Goal: Task Accomplishment & Management: Use online tool/utility

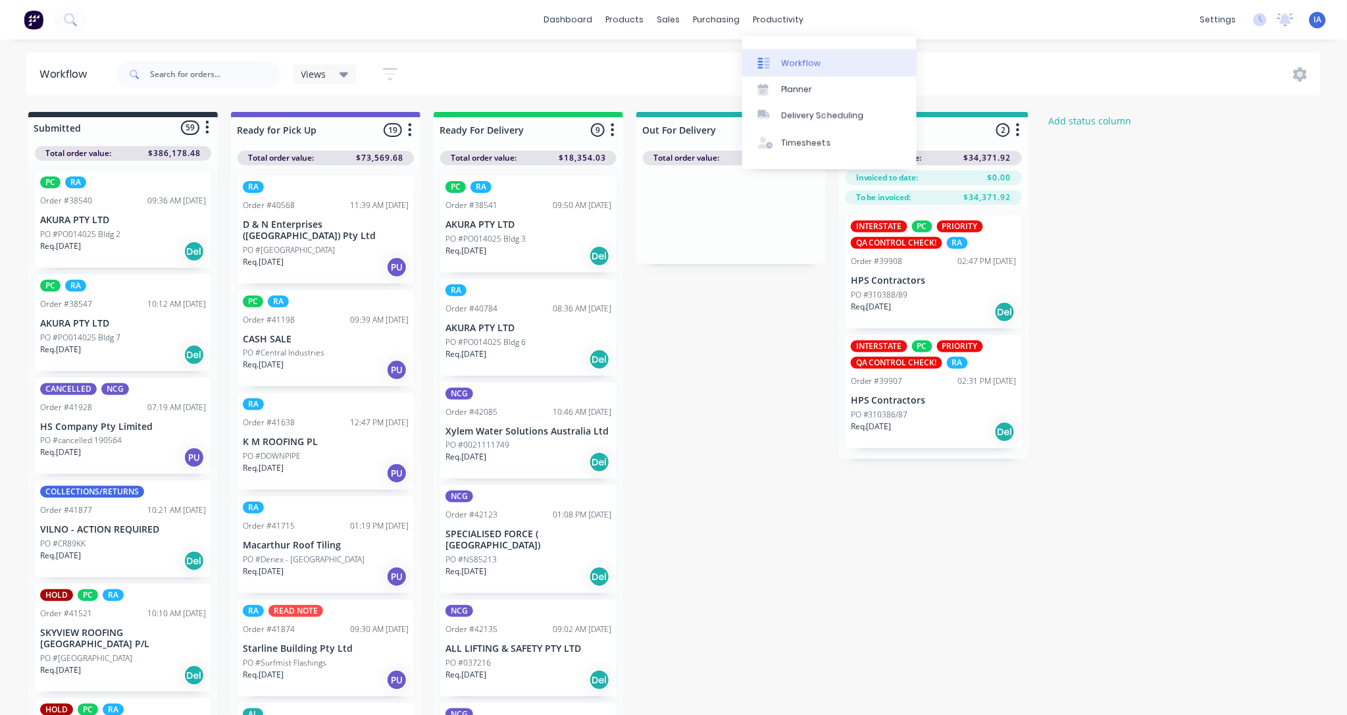
click at [816, 63] on div "Workflow" at bounding box center [801, 63] width 39 height 12
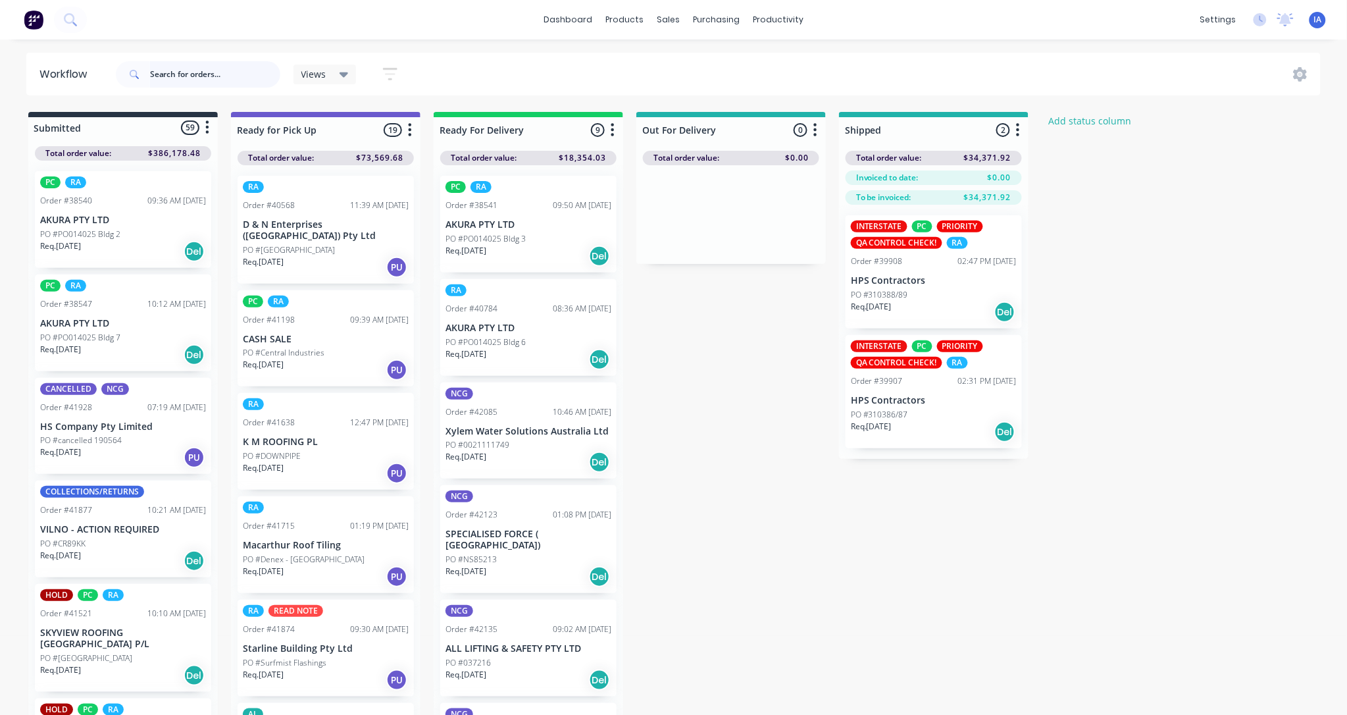
click at [165, 72] on input "text" at bounding box center [215, 74] width 130 height 26
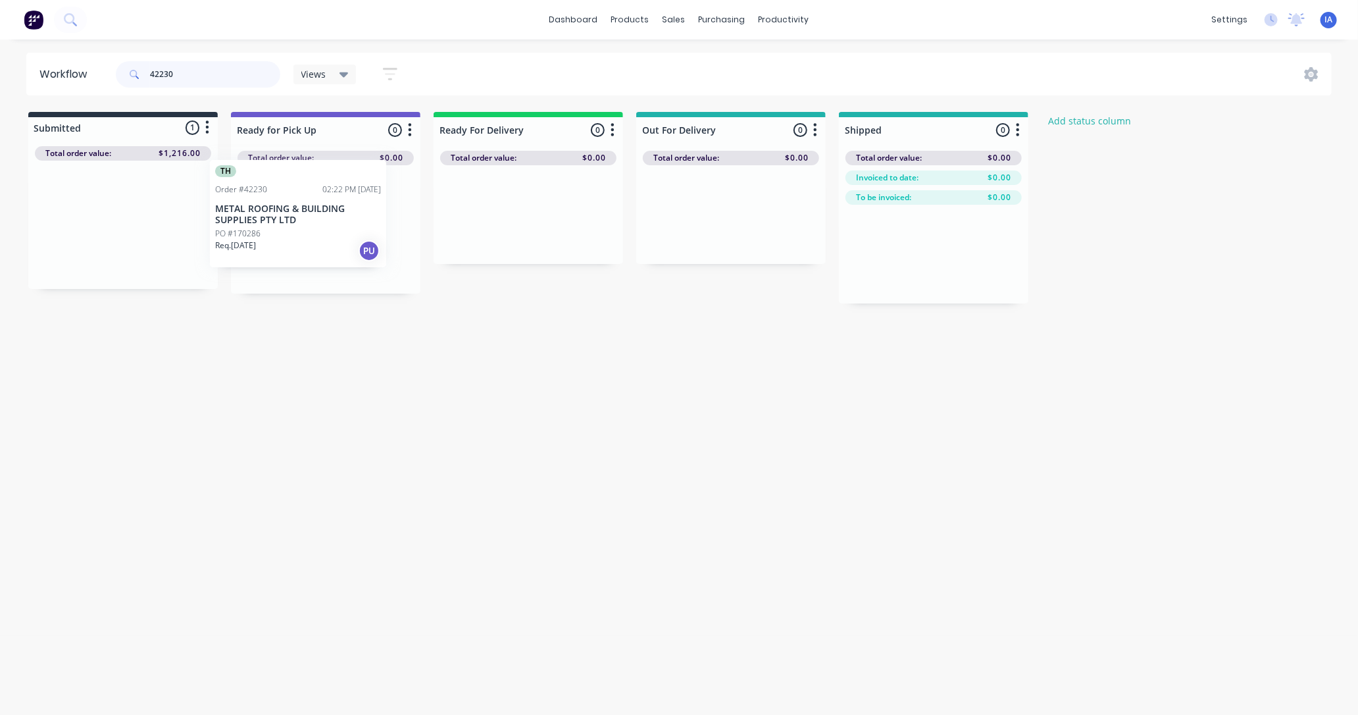
drag, startPoint x: 145, startPoint y: 265, endPoint x: 326, endPoint y: 253, distance: 181.3
click at [326, 253] on div "Submitted 1 Status colour #273444 hex #273444 Save Cancel Summaries Total order…" at bounding box center [705, 207] width 1431 height 191
type input "4"
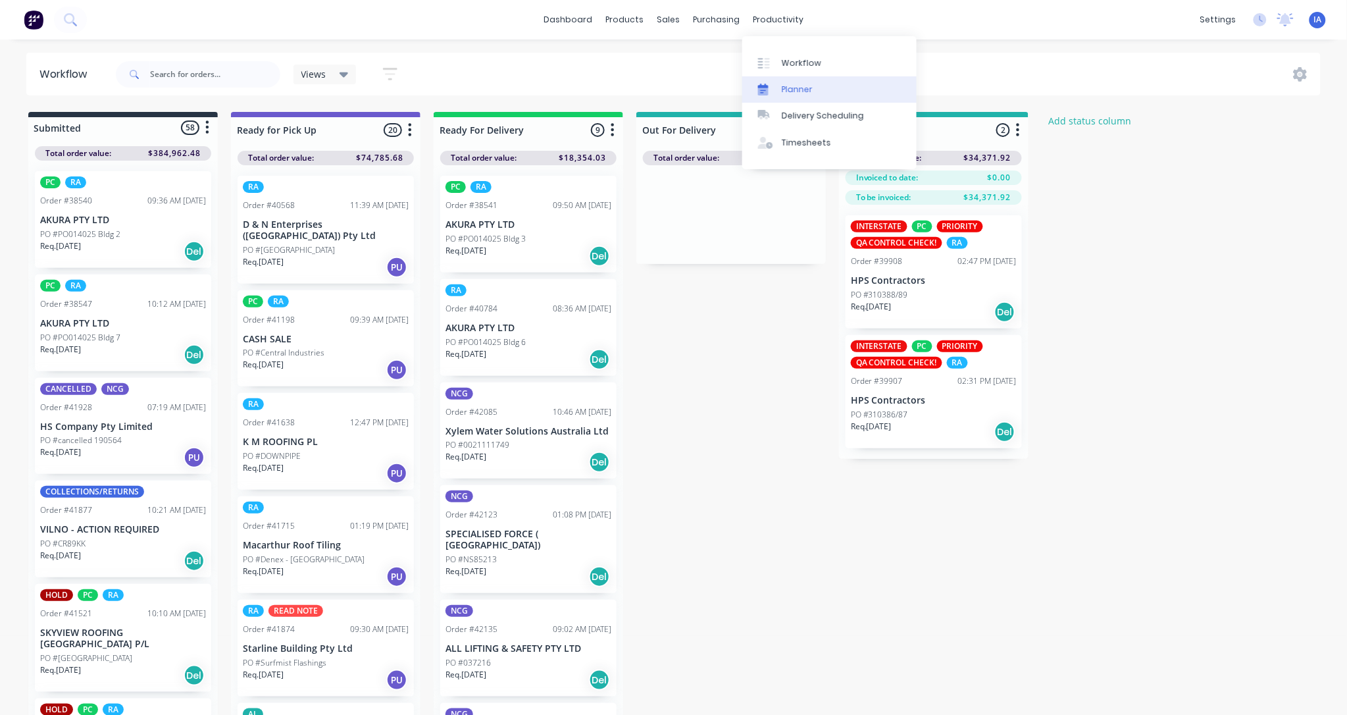
click at [840, 88] on link "Planner" at bounding box center [829, 89] width 174 height 26
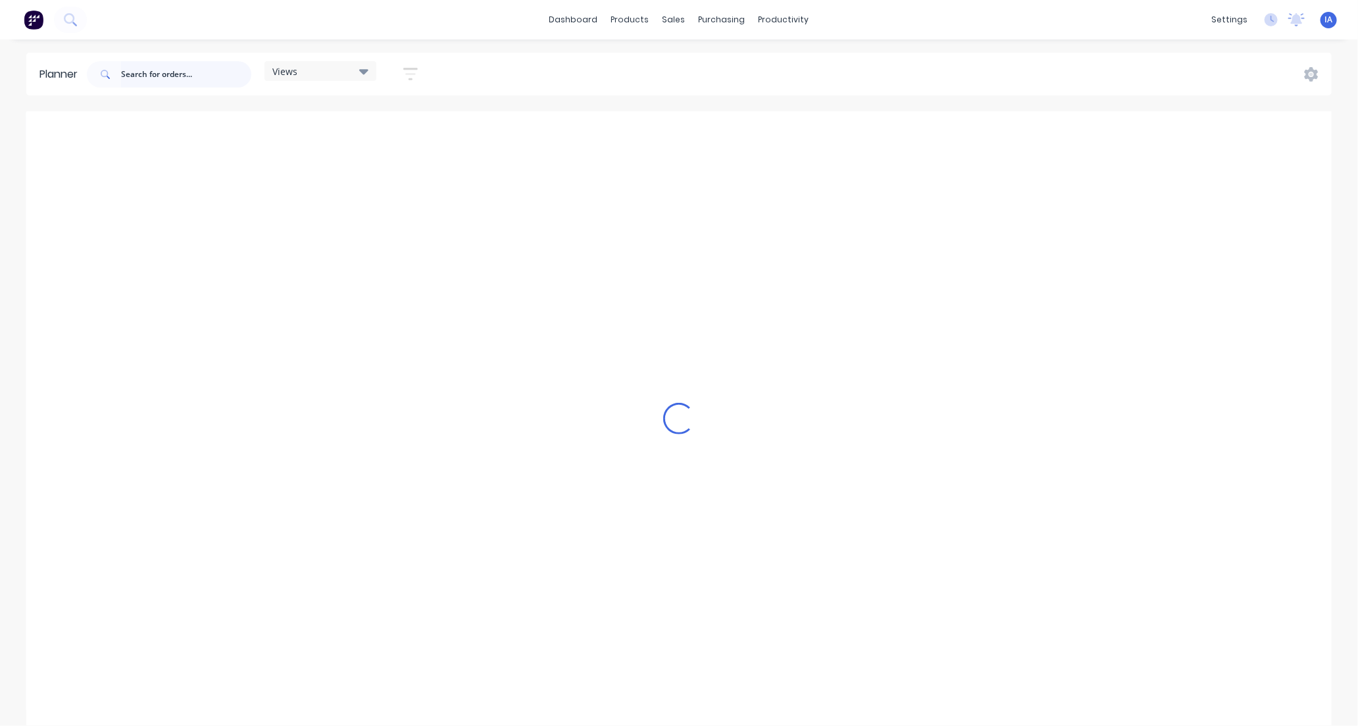
click at [179, 71] on input "text" at bounding box center [186, 74] width 130 height 26
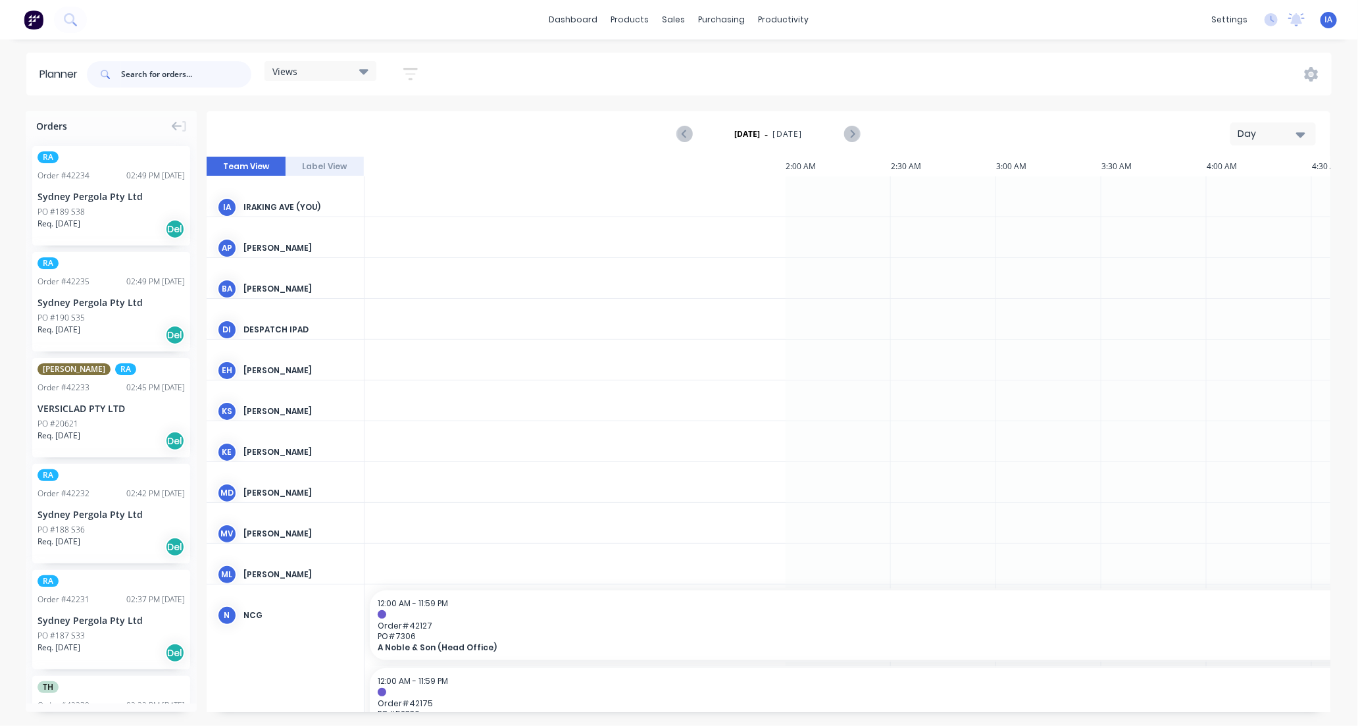
scroll to position [0, 1264]
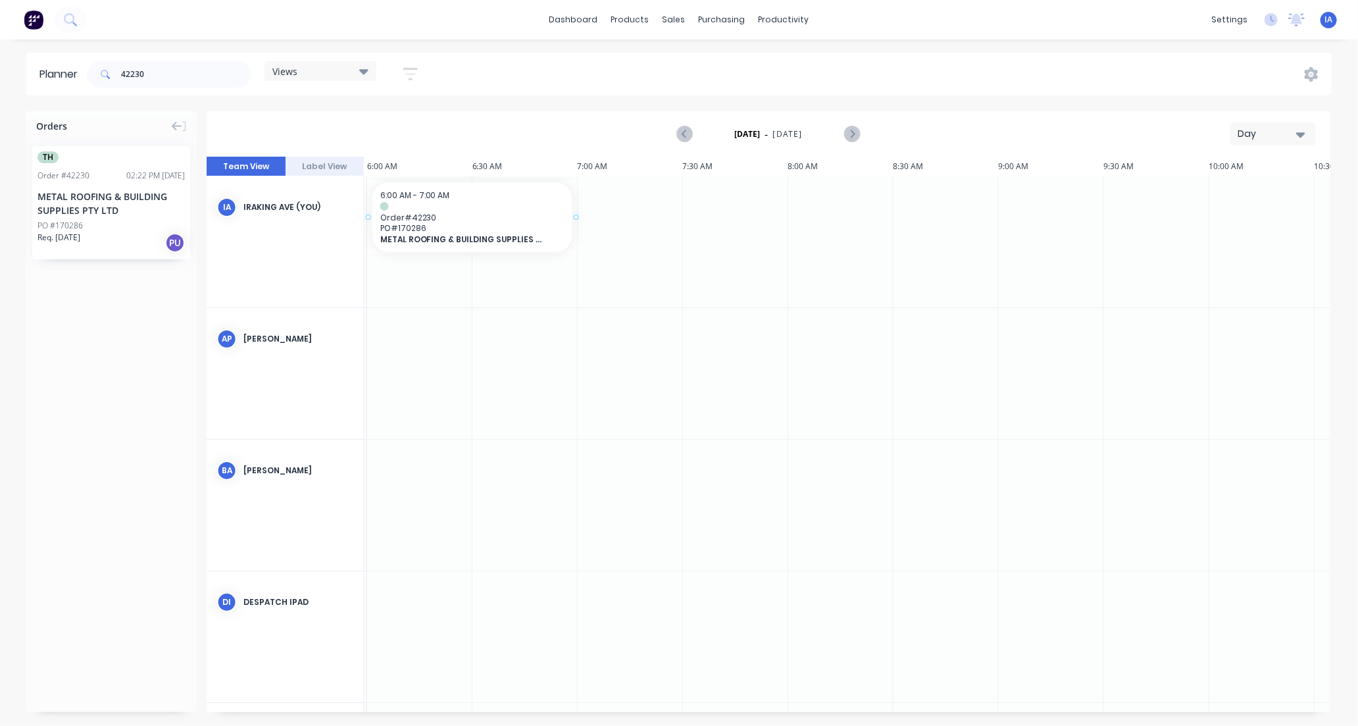
drag, startPoint x: 116, startPoint y: 237, endPoint x: 459, endPoint y: 220, distance: 343.2
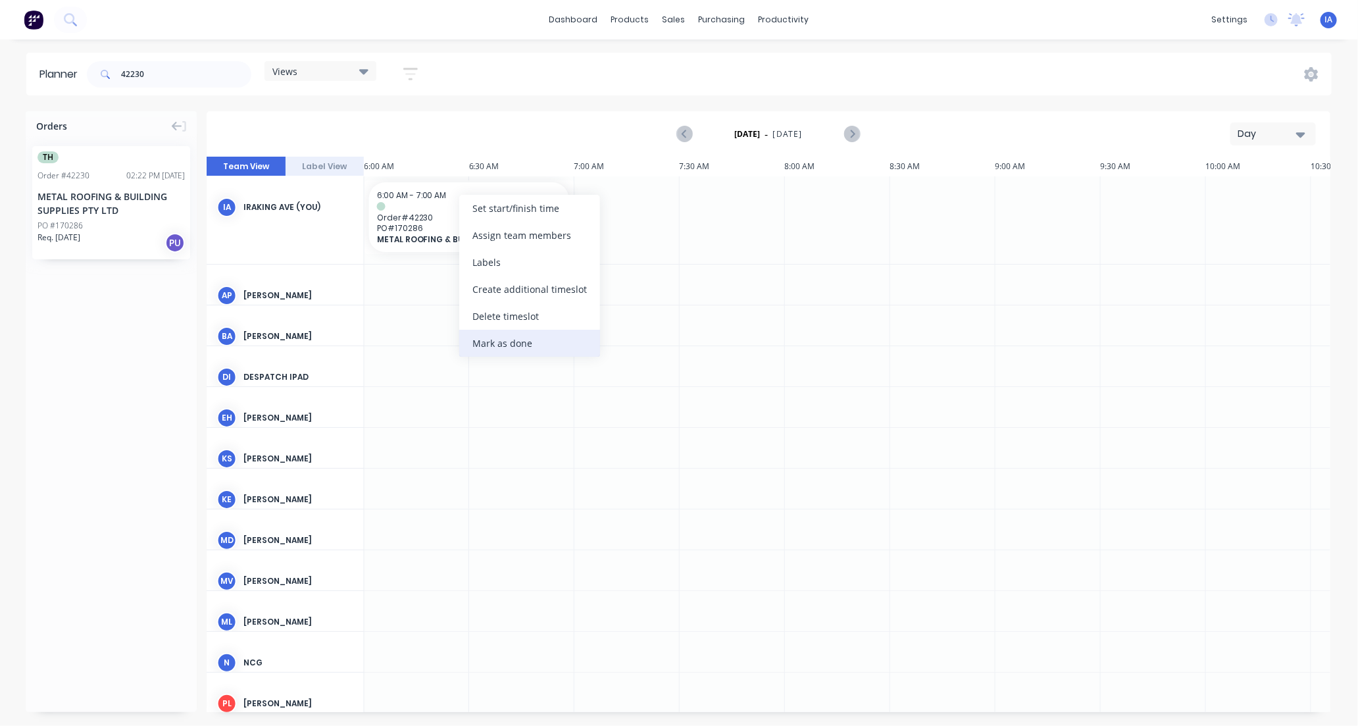
click at [501, 344] on div "Mark as done" at bounding box center [529, 343] width 141 height 27
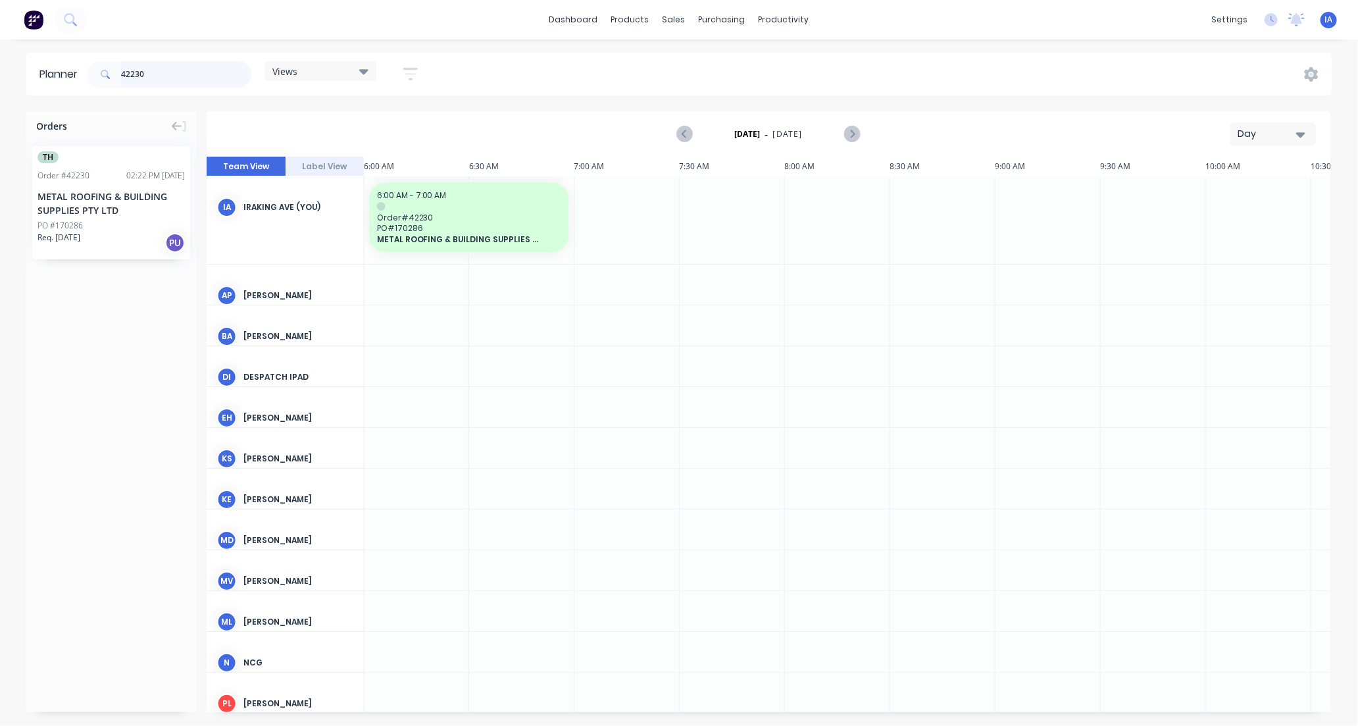
click at [187, 79] on input "42230" at bounding box center [186, 74] width 130 height 26
type input "4"
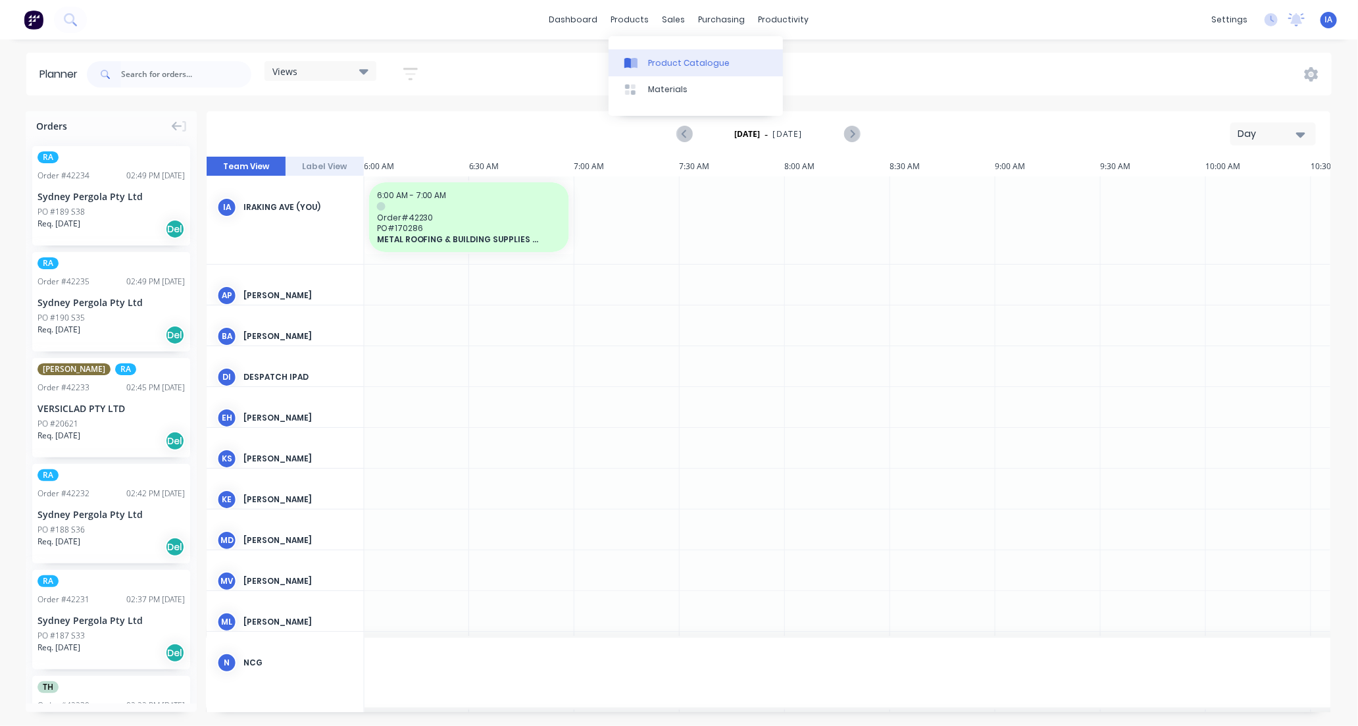
click at [680, 61] on div "Product Catalogue" at bounding box center [689, 63] width 82 height 12
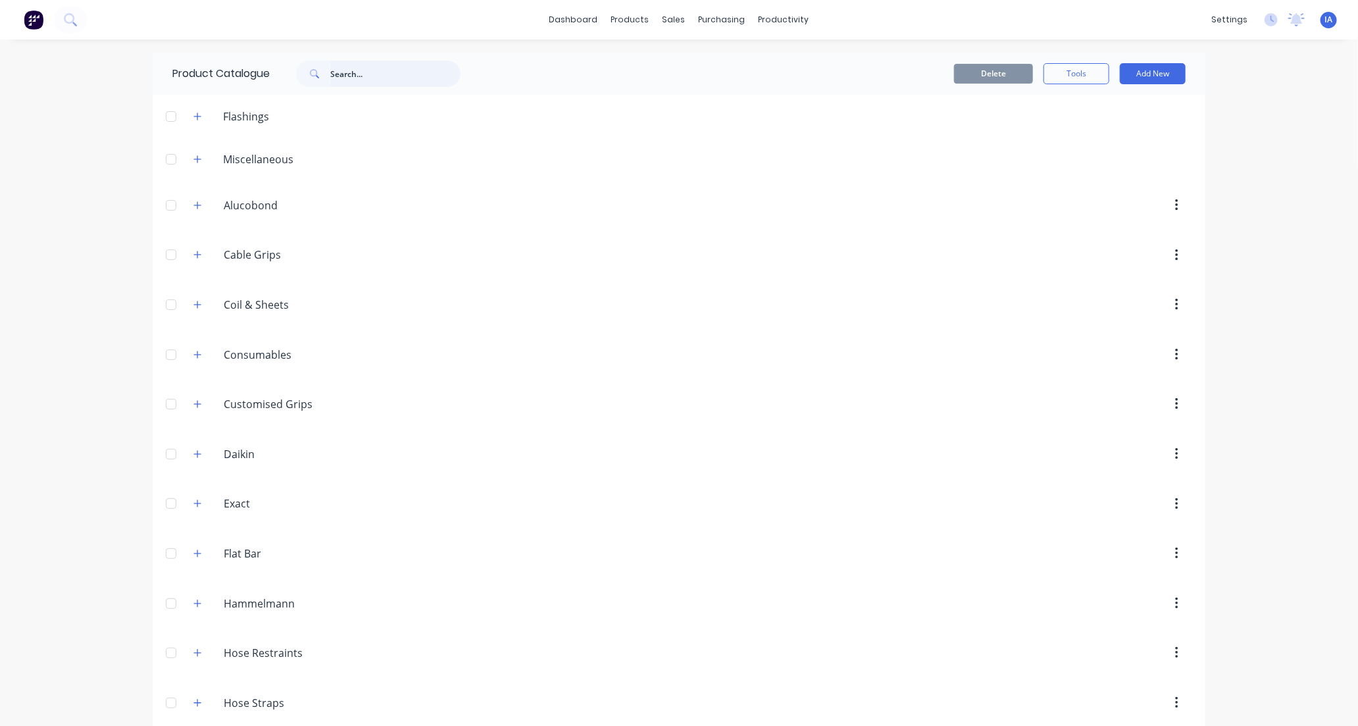
click at [341, 71] on input "text" at bounding box center [395, 74] width 130 height 26
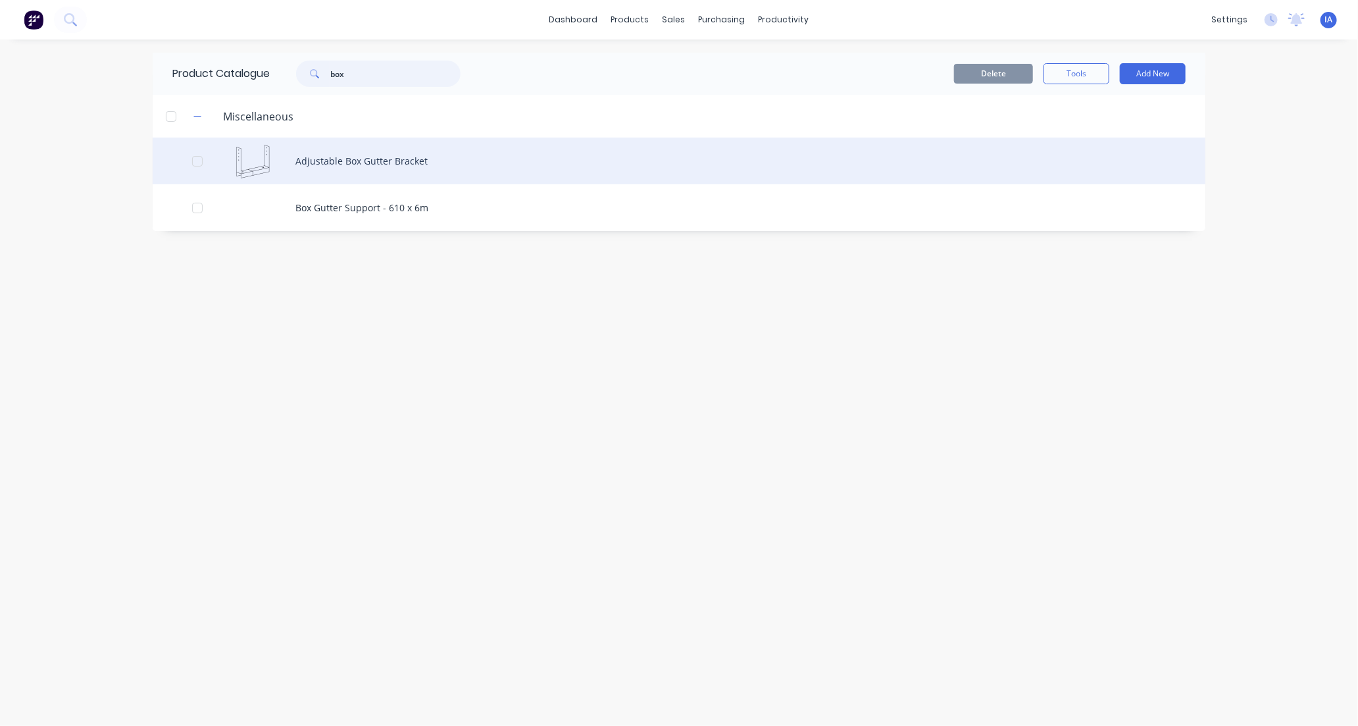
type input "box"
click at [444, 166] on div "Adjustable Box Gutter Bracket" at bounding box center [679, 161] width 1053 height 47
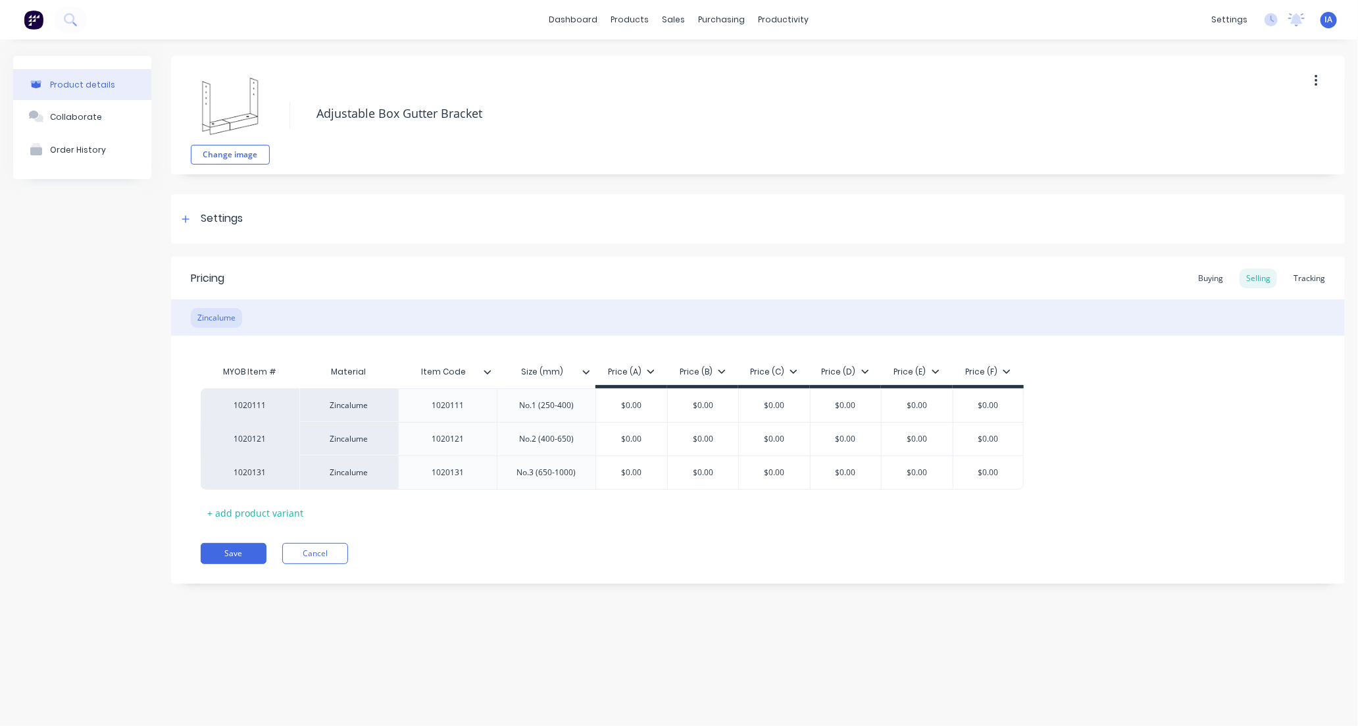
type textarea "x"
click at [1307, 275] on div "Tracking" at bounding box center [1309, 278] width 45 height 20
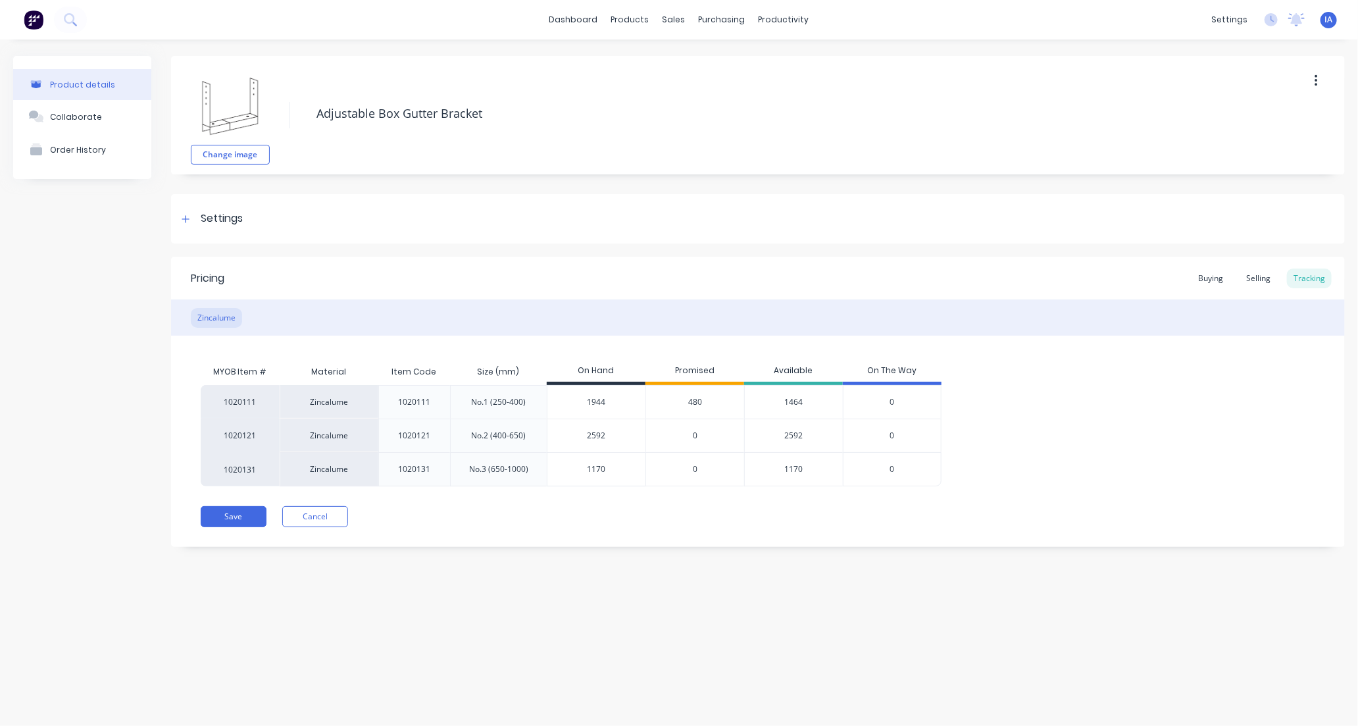
click at [581, 399] on input "1944" at bounding box center [596, 402] width 98 height 12
type input "944"
type textarea "x"
type input "44"
type textarea "x"
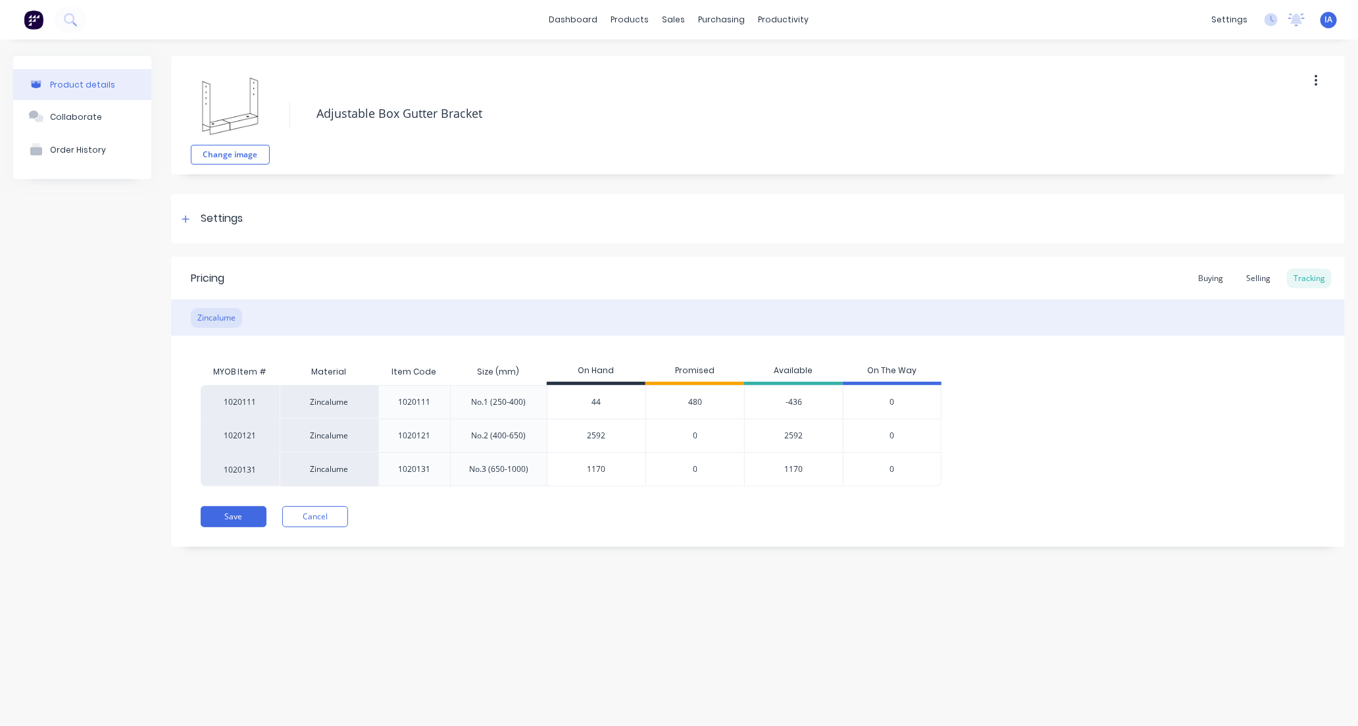
type input "4"
type textarea "x"
type input "24"
type textarea "x"
type input "244"
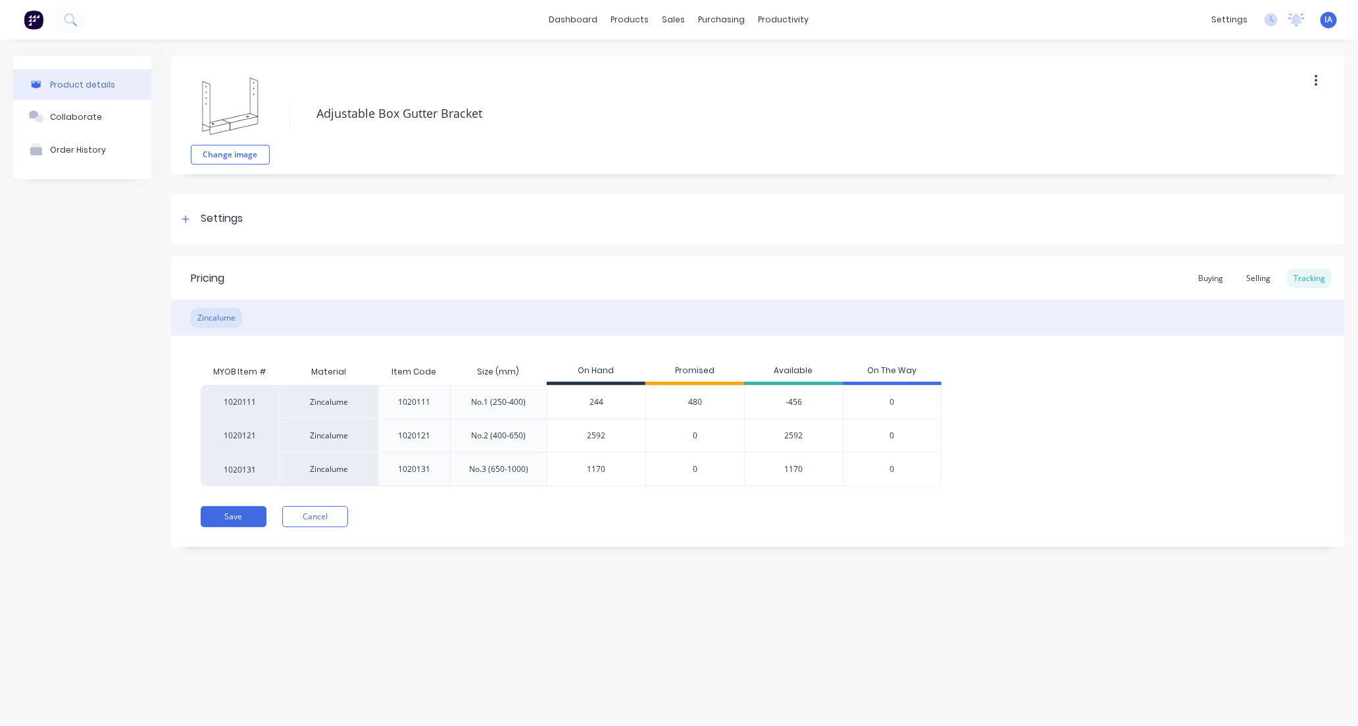
type textarea "x"
type input "2424"
type textarea "x"
type input "2424"
click at [865, 628] on div "Product details Collaborate Order History Change image Adjustable Box Gutter Br…" at bounding box center [679, 369] width 1358 height 660
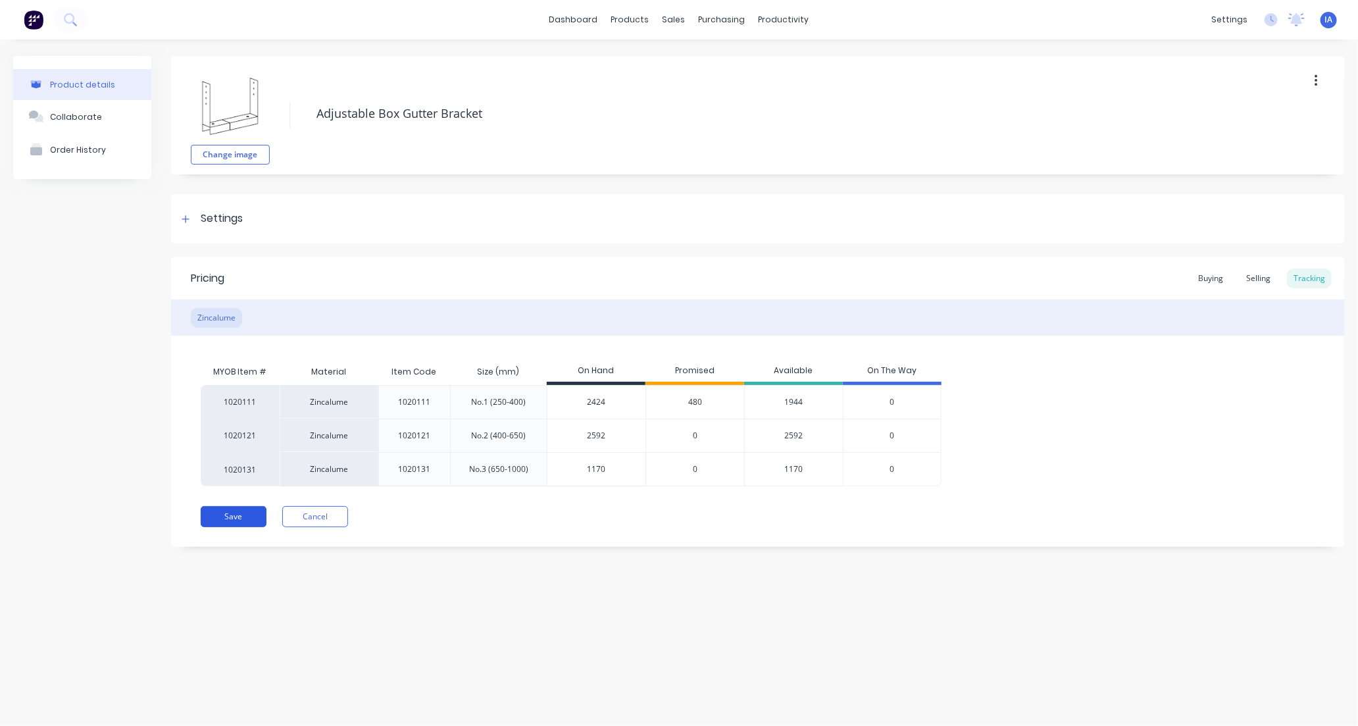
click at [249, 516] on button "Save" at bounding box center [234, 516] width 66 height 21
type textarea "x"
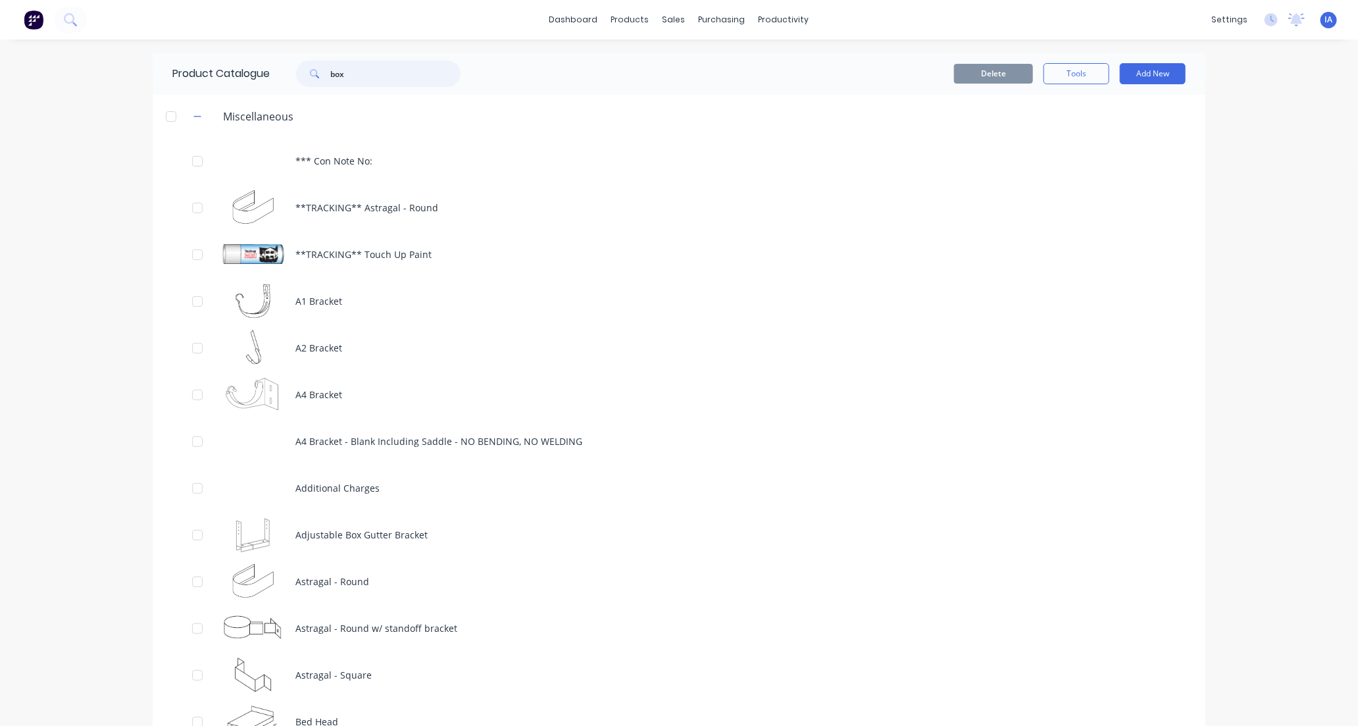
click at [380, 74] on input "box" at bounding box center [395, 74] width 130 height 26
type input "b"
